Goal: Task Accomplishment & Management: Use online tool/utility

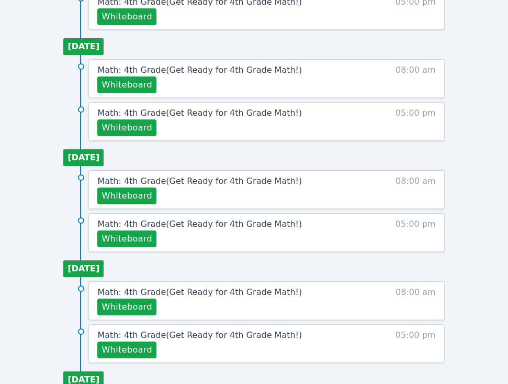
scroll to position [476, 0]
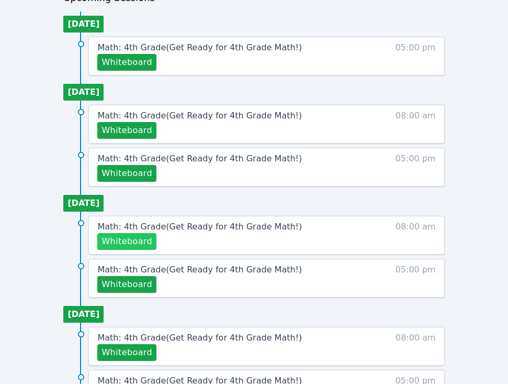
click at [134, 238] on button "Whiteboard" at bounding box center [126, 241] width 59 height 17
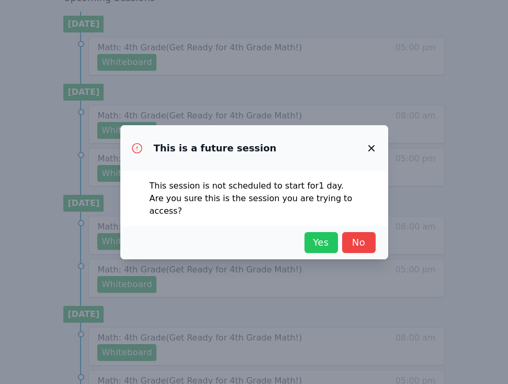
click at [323, 239] on span "Yes" at bounding box center [321, 242] width 23 height 15
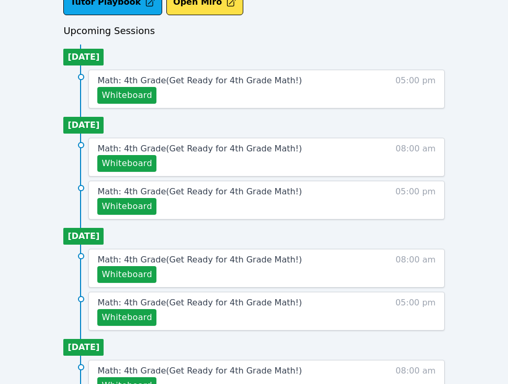
scroll to position [442, 0]
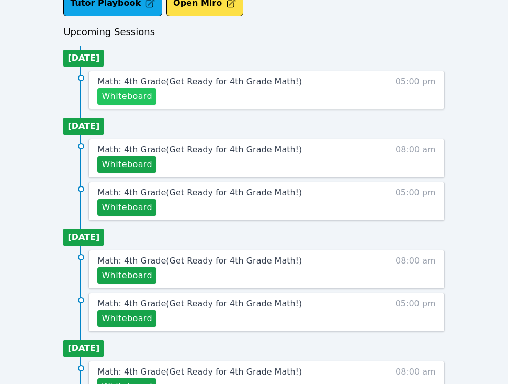
click at [139, 94] on button "Whiteboard" at bounding box center [126, 96] width 59 height 17
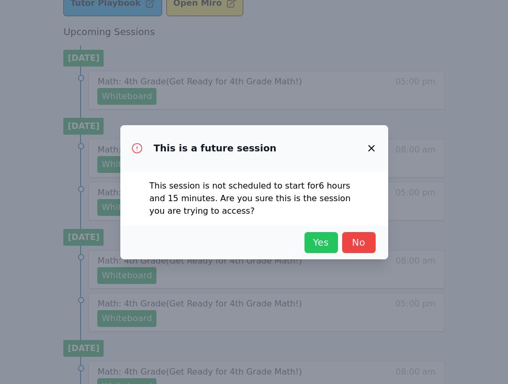
click at [315, 246] on span "Yes" at bounding box center [321, 242] width 23 height 15
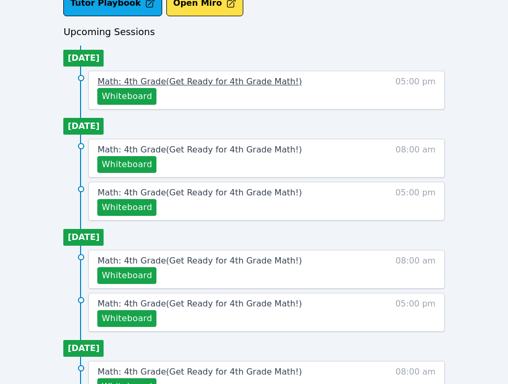
click at [179, 80] on span "Math: 4th Grade ( Get Ready for 4th Grade Math! )" at bounding box center [199, 81] width 205 height 10
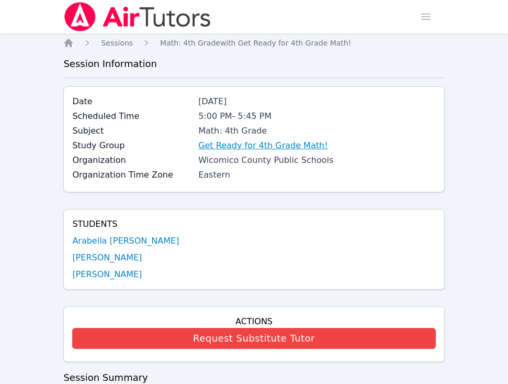
click at [250, 143] on link "Get Ready for 4th Grade Math!" at bounding box center [262, 145] width 129 height 13
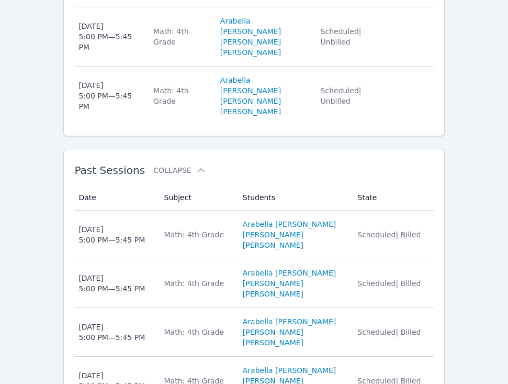
scroll to position [649, 0]
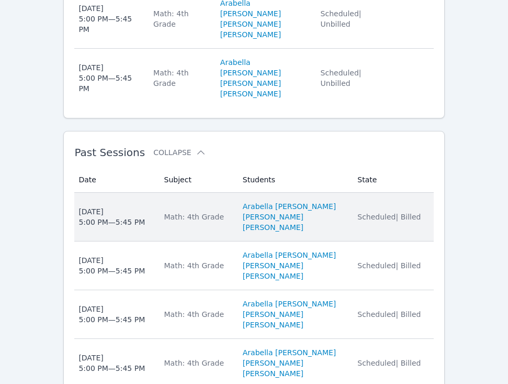
click at [128, 206] on div "[DATE] 5:00 PM — 5:45 PM" at bounding box center [111, 216] width 66 height 21
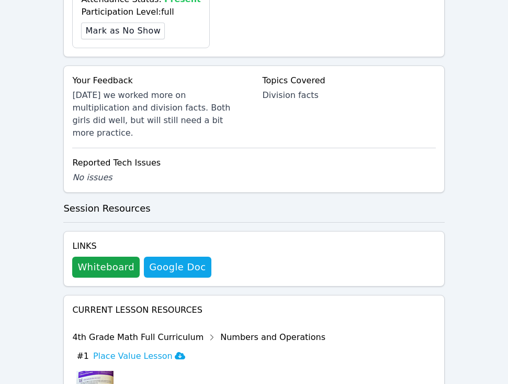
scroll to position [590, 0]
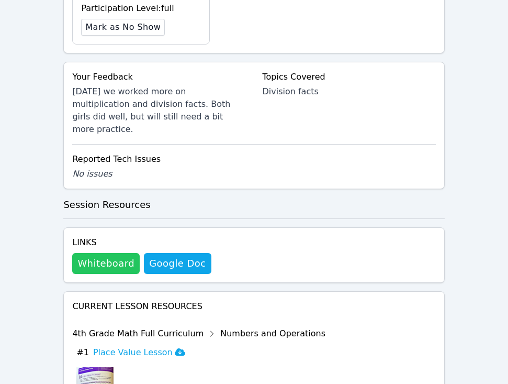
click at [105, 259] on button "Whiteboard" at bounding box center [106, 263] width 68 height 21
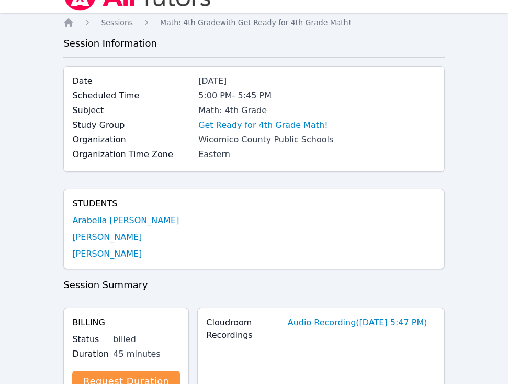
scroll to position [0, 0]
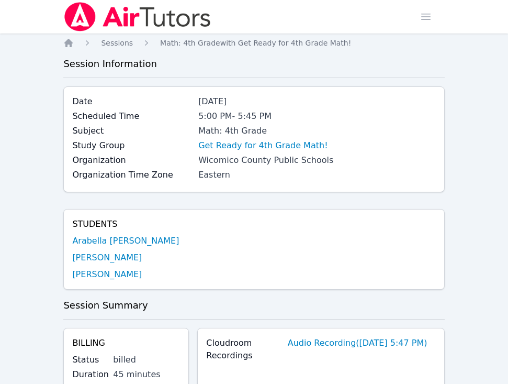
click at [77, 40] on ol "Home Sessions Math: 4th Grade with Get Ready for 4th Grade Math!" at bounding box center [207, 43] width 288 height 10
click at [70, 42] on icon "Breadcrumb" at bounding box center [68, 43] width 8 height 8
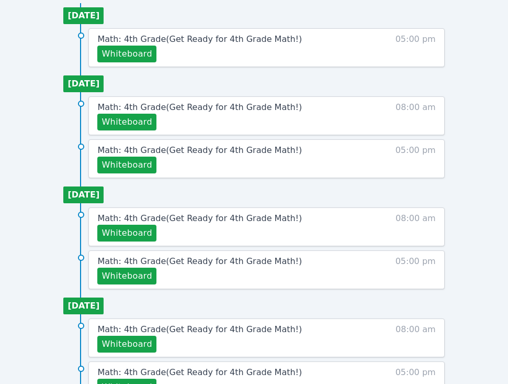
scroll to position [468, 0]
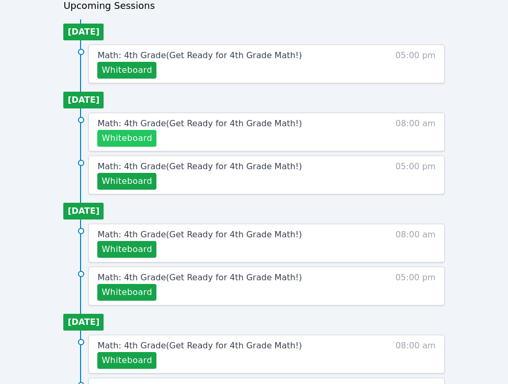
click at [137, 140] on button "Whiteboard" at bounding box center [126, 138] width 59 height 17
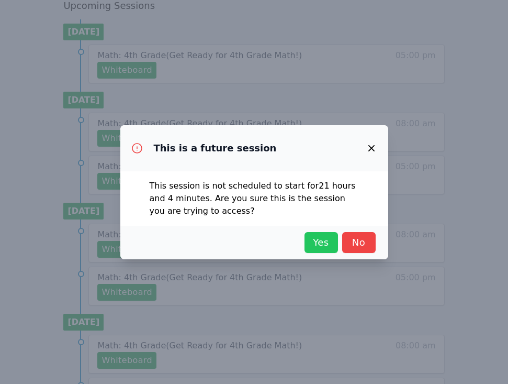
click at [319, 239] on span "Yes" at bounding box center [321, 242] width 23 height 15
